Goal: Navigation & Orientation: Find specific page/section

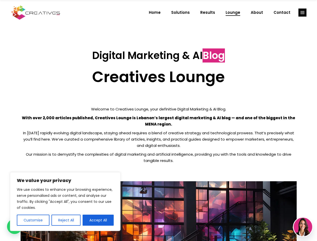
click at [158, 121] on p "With over 2,000 articles published, Creatives Lounge is Lebanon’s largest digit…" at bounding box center [159, 121] width 276 height 13
click at [33, 220] on button "Customise" at bounding box center [33, 220] width 33 height 11
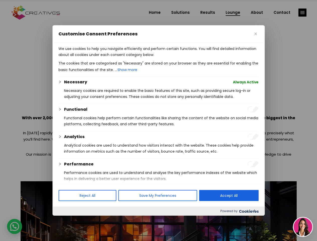
click at [66, 220] on div at bounding box center [158, 120] width 317 height 241
click at [303, 13] on div at bounding box center [158, 120] width 317 height 241
click at [303, 227] on img at bounding box center [303, 227] width 19 height 19
